Goal: Check status: Check status

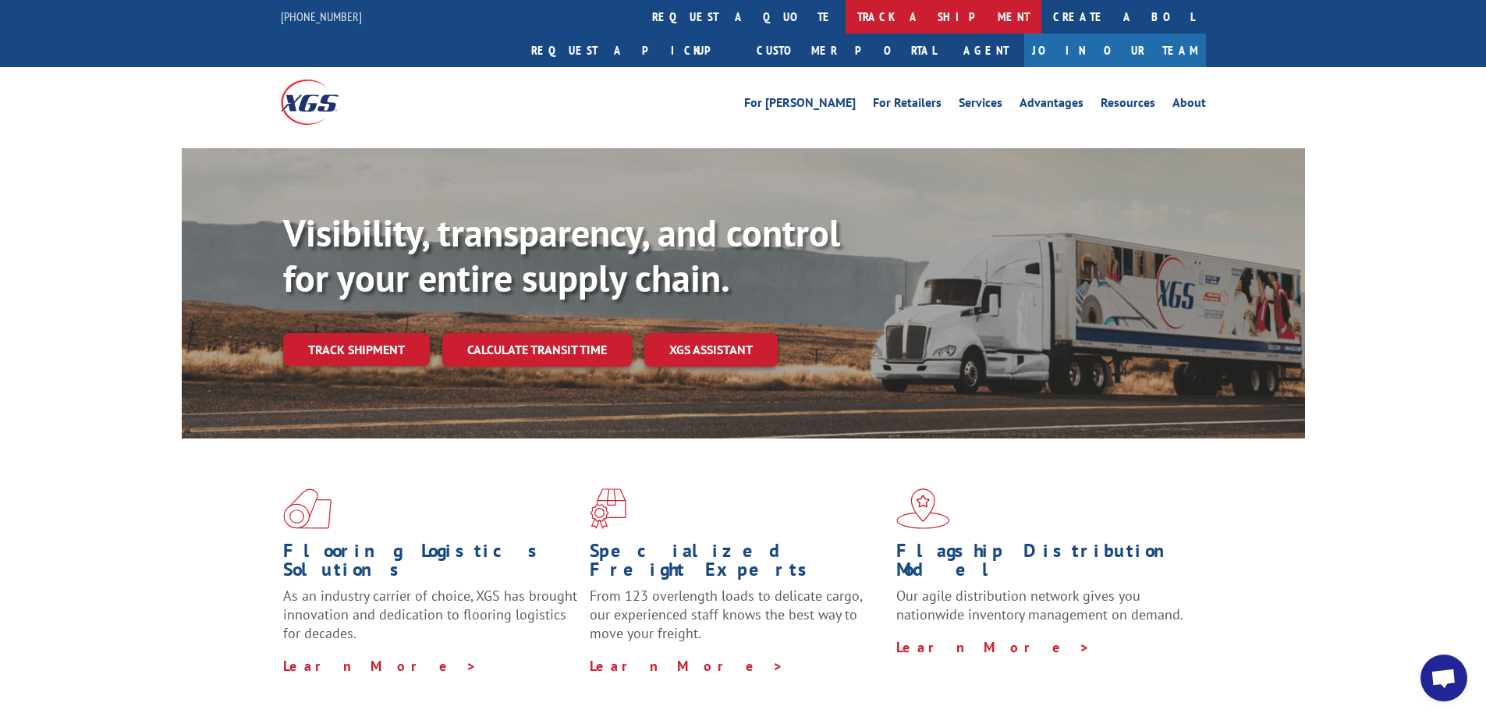
click at [845, 17] on link "track a shipment" at bounding box center [943, 17] width 196 height 34
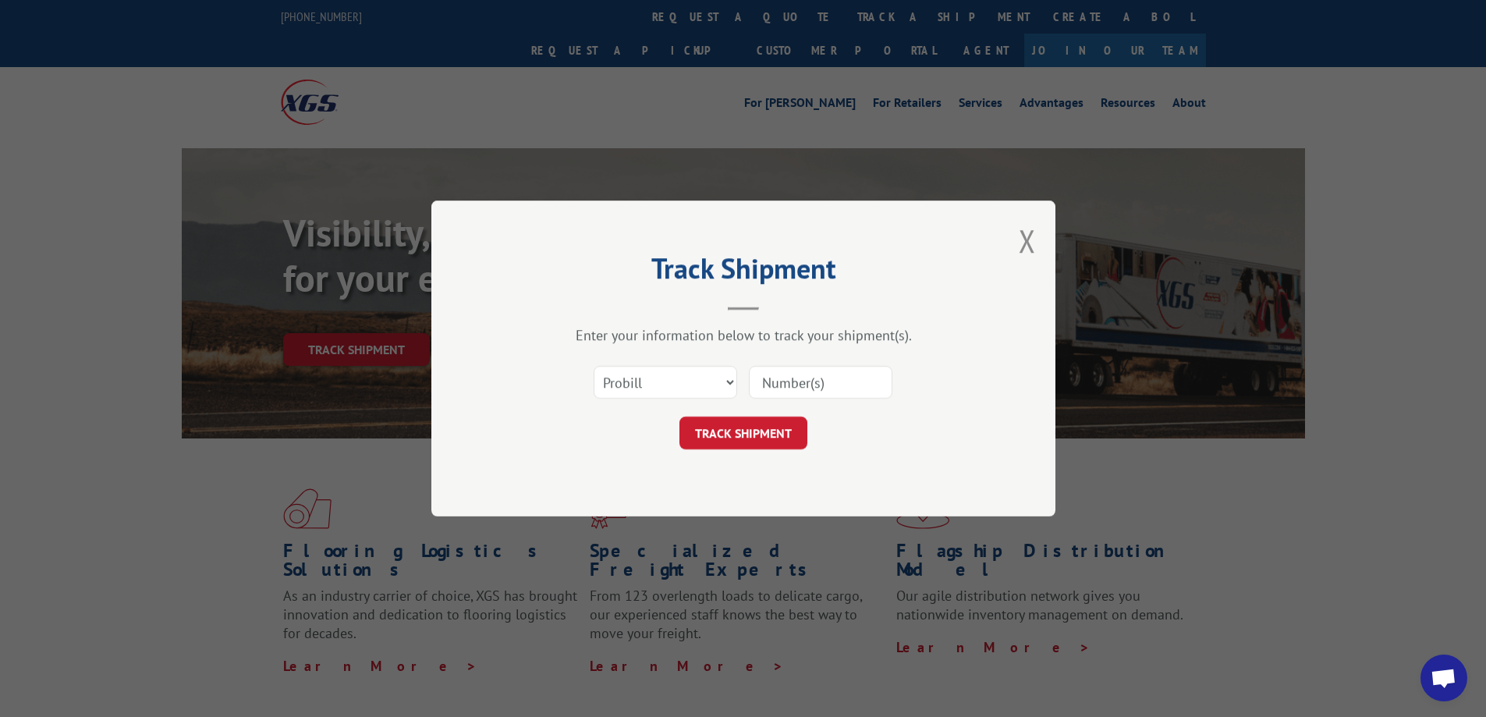
click at [804, 384] on input at bounding box center [820, 382] width 143 height 33
type input "54393178"
click at [757, 427] on button "TRACK SHIPMENT" at bounding box center [743, 432] width 128 height 33
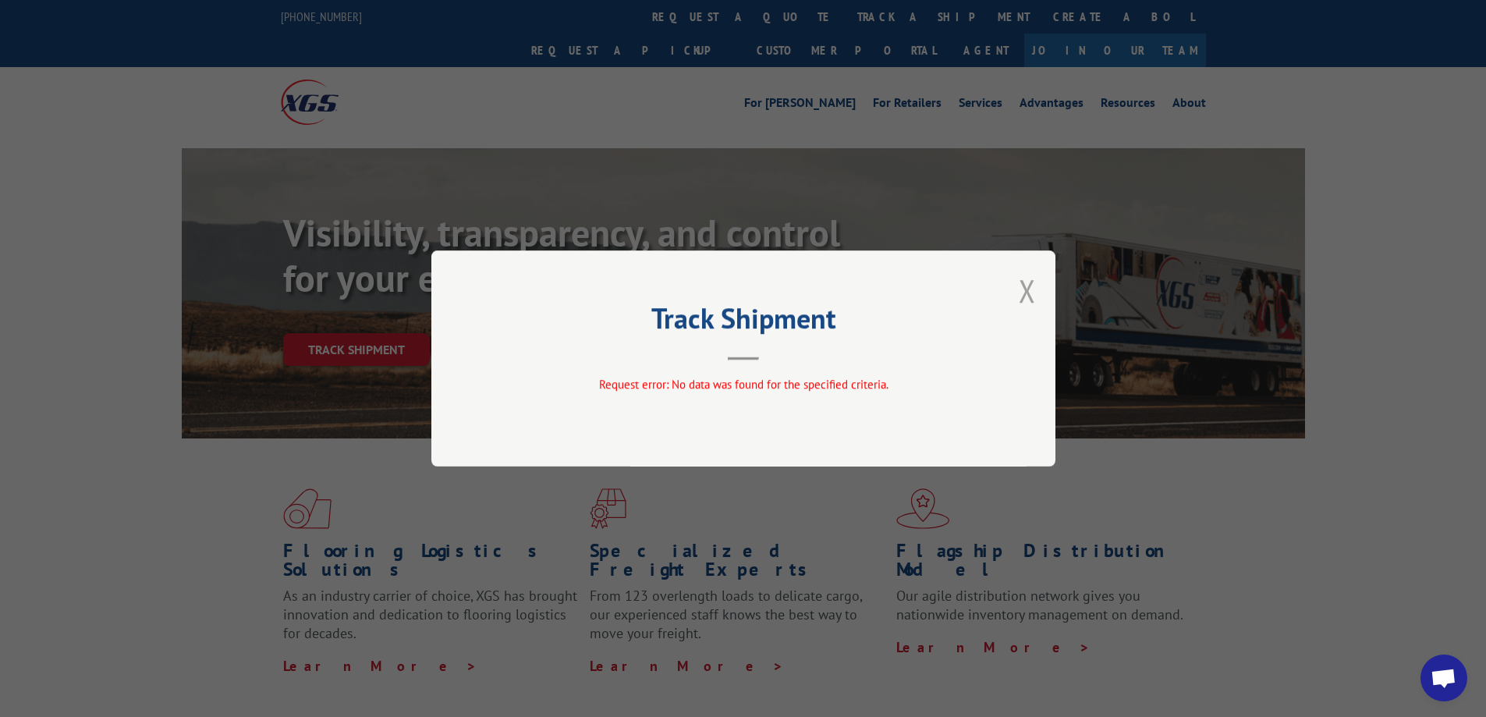
click at [1026, 285] on button "Close modal" at bounding box center [1026, 290] width 17 height 41
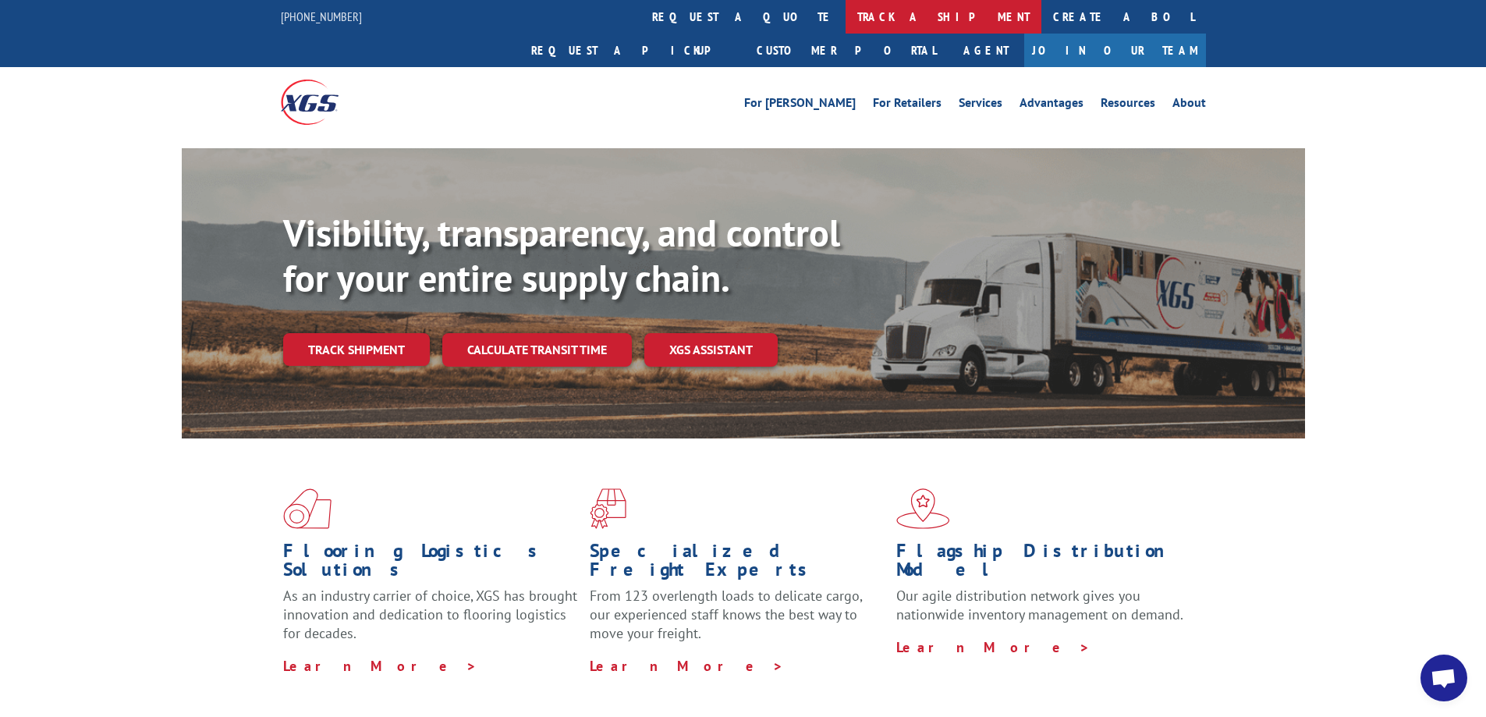
click at [845, 10] on link "track a shipment" at bounding box center [943, 17] width 196 height 34
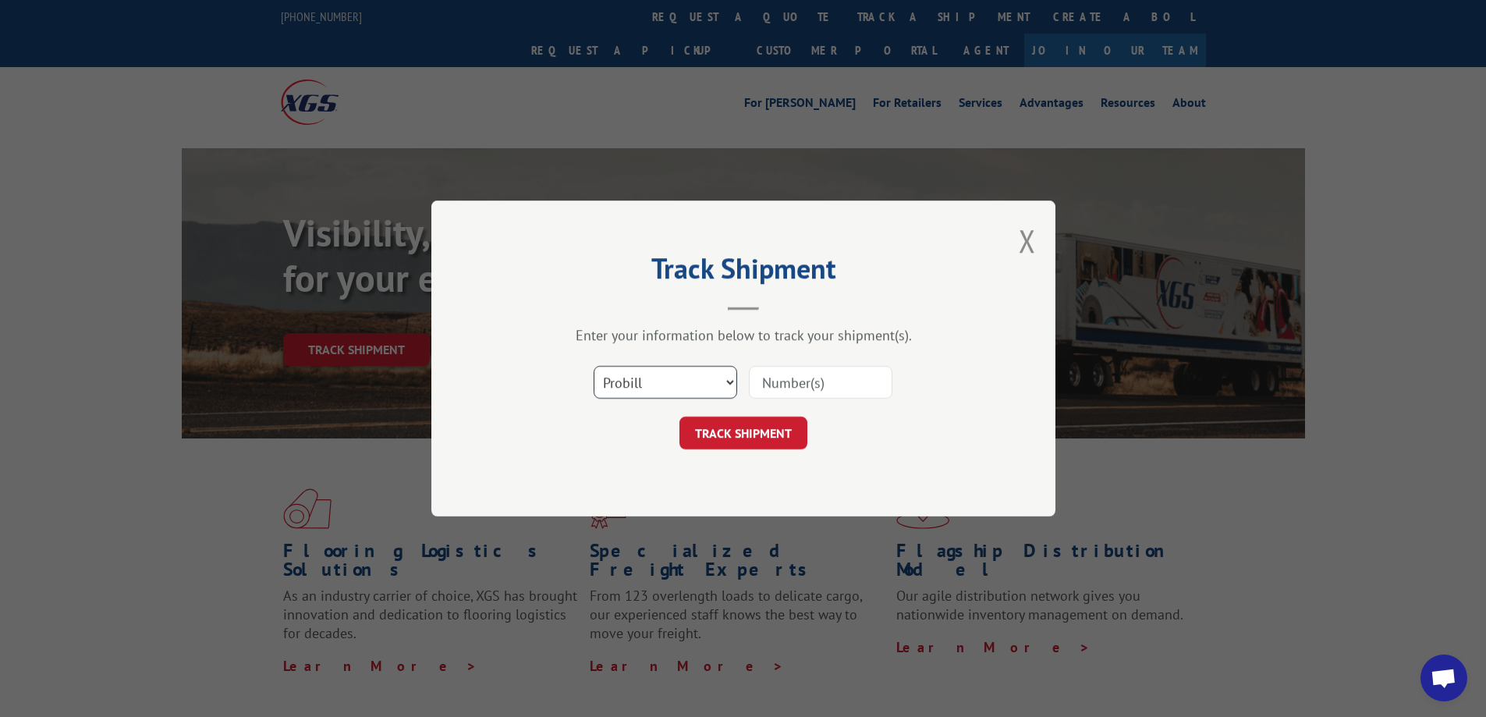
click at [727, 381] on select "Select category... Probill BOL PO" at bounding box center [664, 382] width 143 height 33
select select "bol"
click at [593, 366] on select "Select category... Probill BOL PO" at bounding box center [664, 382] width 143 height 33
click at [792, 379] on input at bounding box center [820, 382] width 143 height 33
type input "54393178"
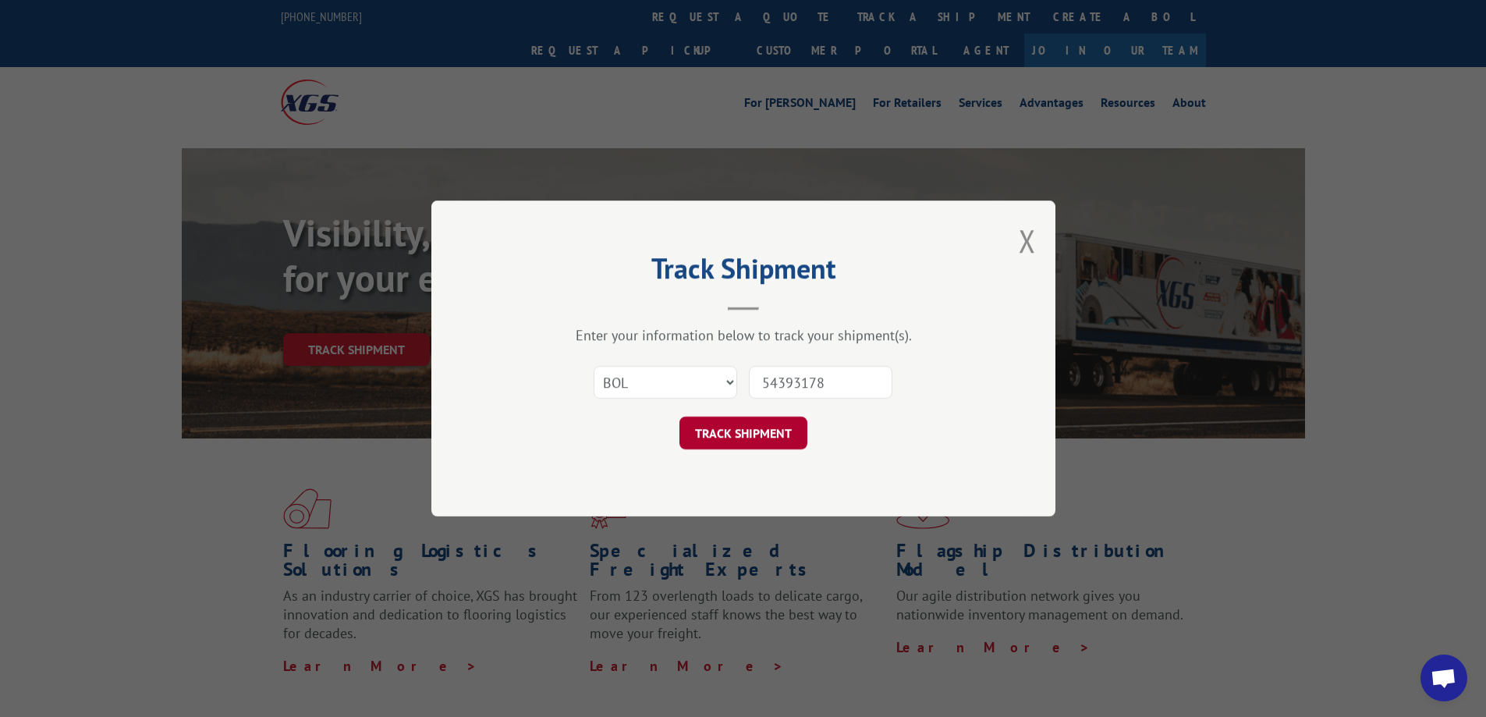
click at [748, 434] on button "TRACK SHIPMENT" at bounding box center [743, 432] width 128 height 33
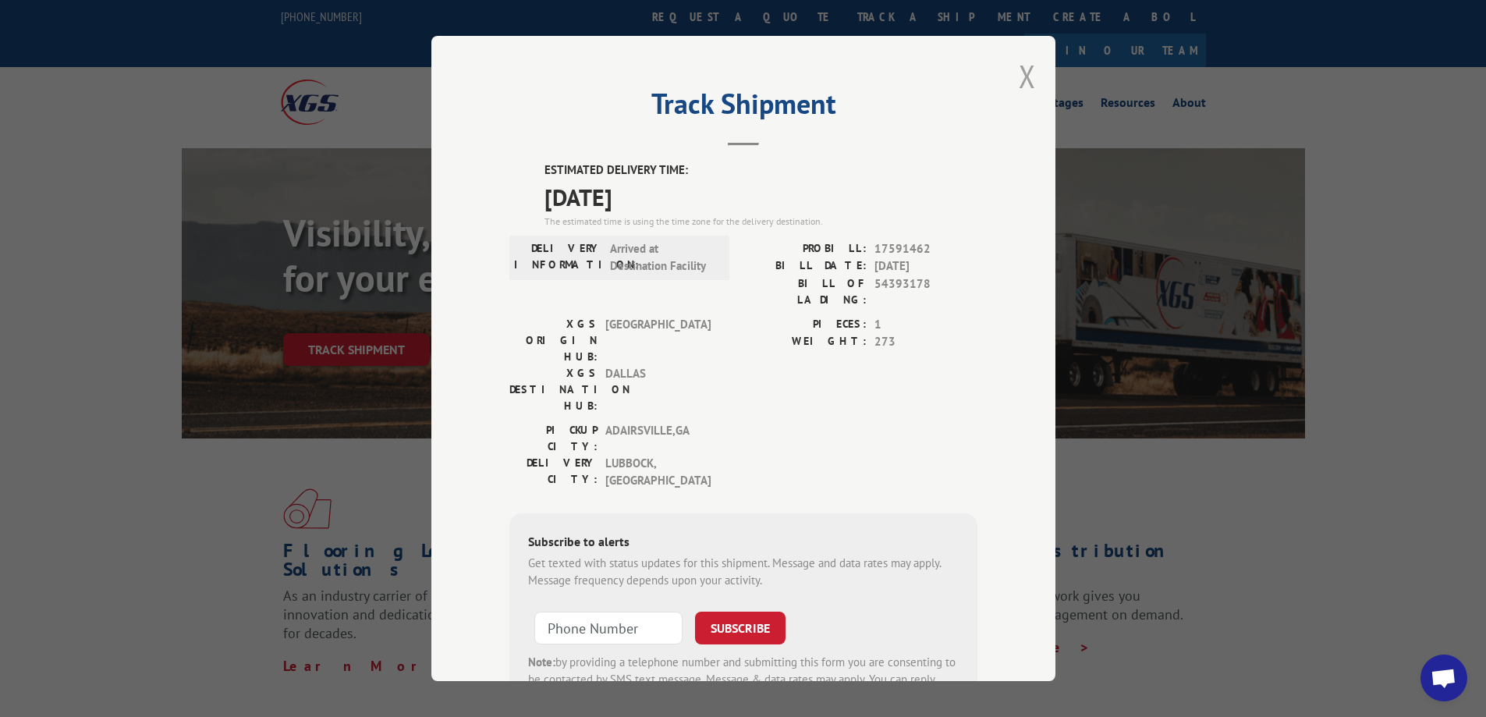
click at [1018, 75] on button "Close modal" at bounding box center [1026, 75] width 17 height 41
